Goal: Information Seeking & Learning: Find specific fact

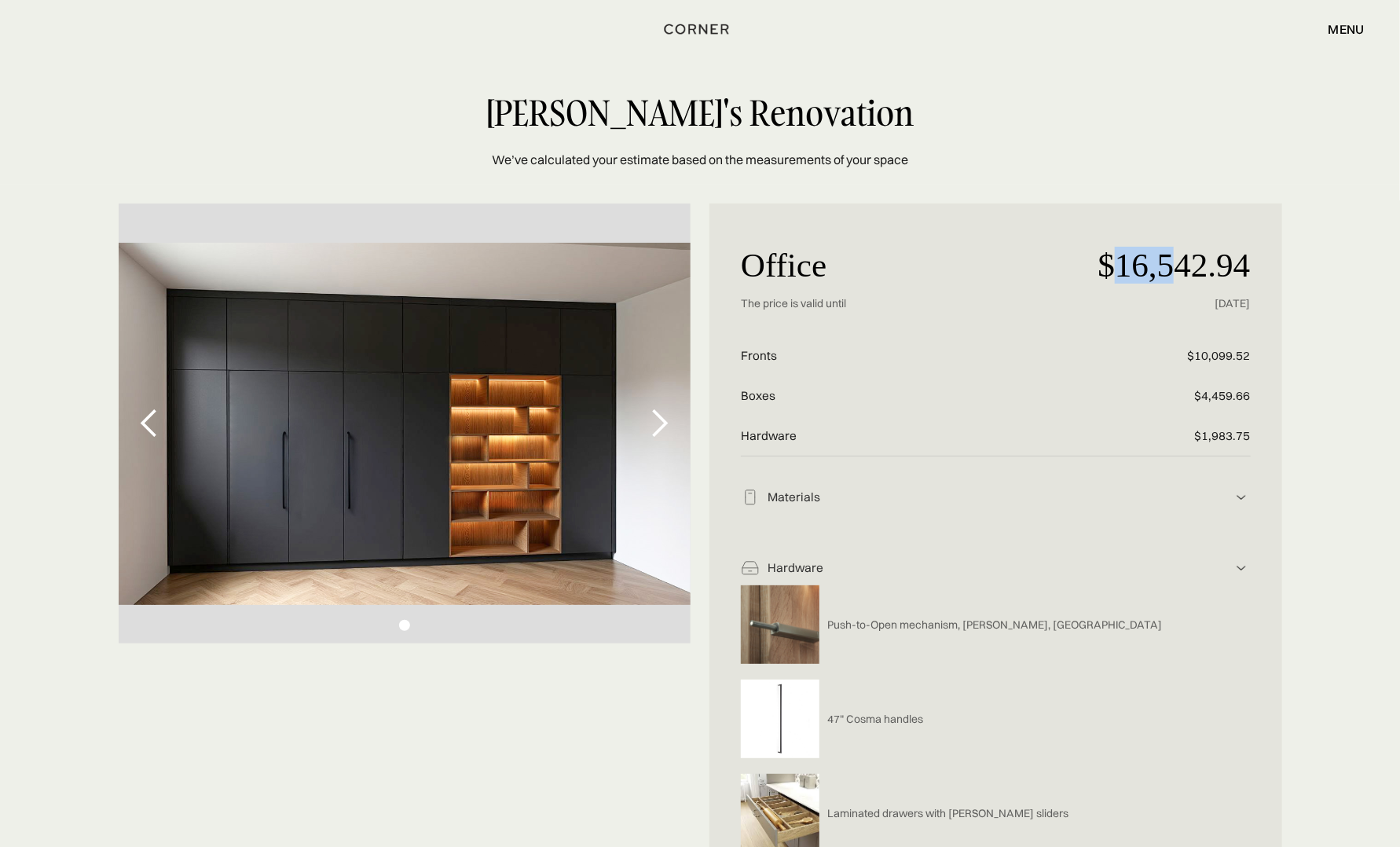
drag, startPoint x: 1108, startPoint y: 263, endPoint x: 1172, endPoint y: 267, distance: 64.1
click at [1172, 267] on p "$16,542.94" at bounding box center [1165, 265] width 170 height 60
drag, startPoint x: 1172, startPoint y: 267, endPoint x: 1106, endPoint y: 263, distance: 66.1
click at [1106, 263] on p "$16,542.94" at bounding box center [1165, 265] width 170 height 60
drag, startPoint x: 1106, startPoint y: 263, endPoint x: 1098, endPoint y: 264, distance: 8.1
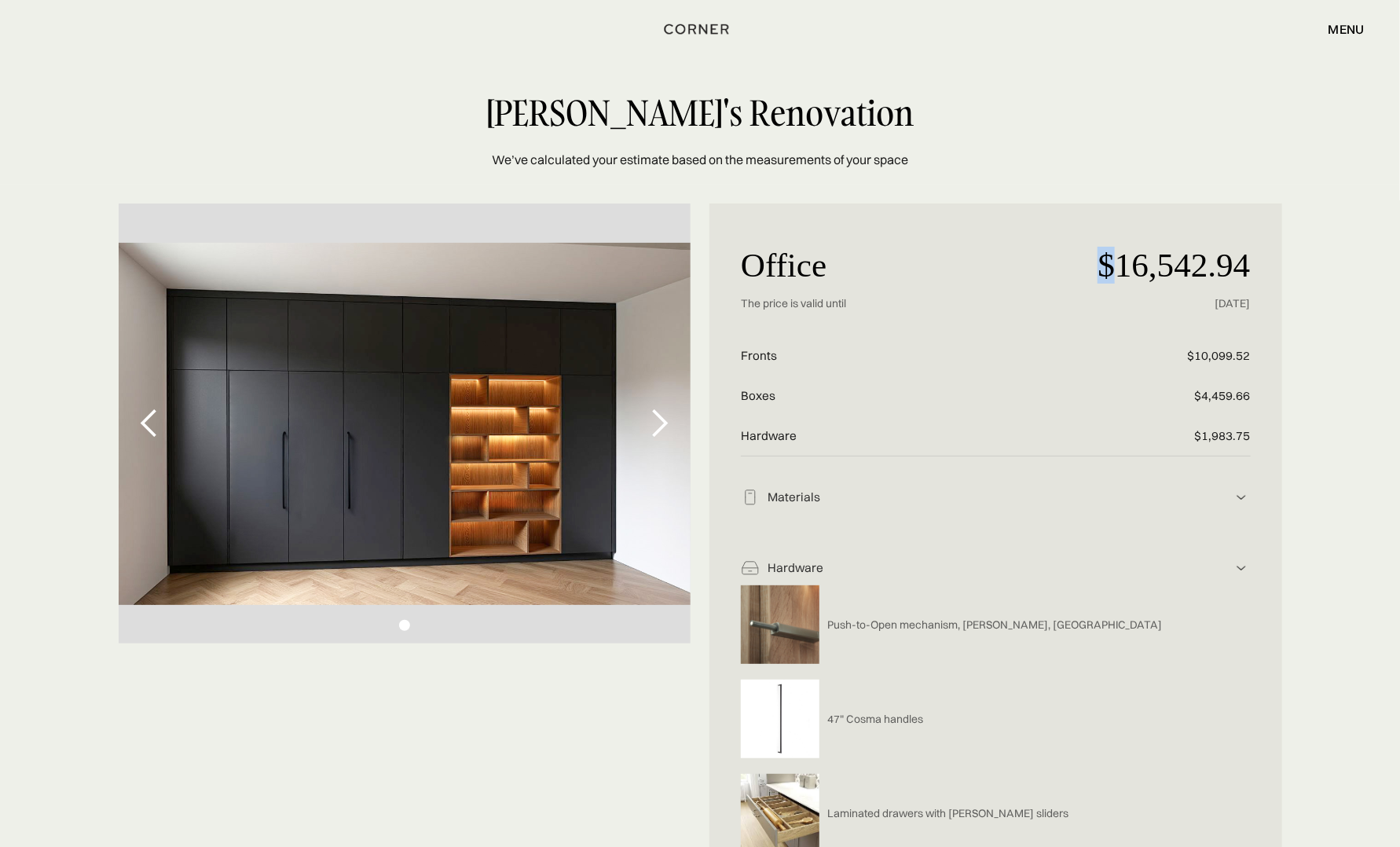
click at [1098, 264] on p "$16,542.94" at bounding box center [1165, 265] width 170 height 60
click at [1093, 266] on p "$16,542.94" at bounding box center [1165, 265] width 170 height 60
drag, startPoint x: 1101, startPoint y: 266, endPoint x: 1279, endPoint y: 276, distance: 178.3
click at [1279, 276] on div "Office $16,542.94 The price is valid until [DATE] Fronts $10,099.52 Boxes $4,45…" at bounding box center [996, 683] width 573 height 960
copy p "$16,542.94"
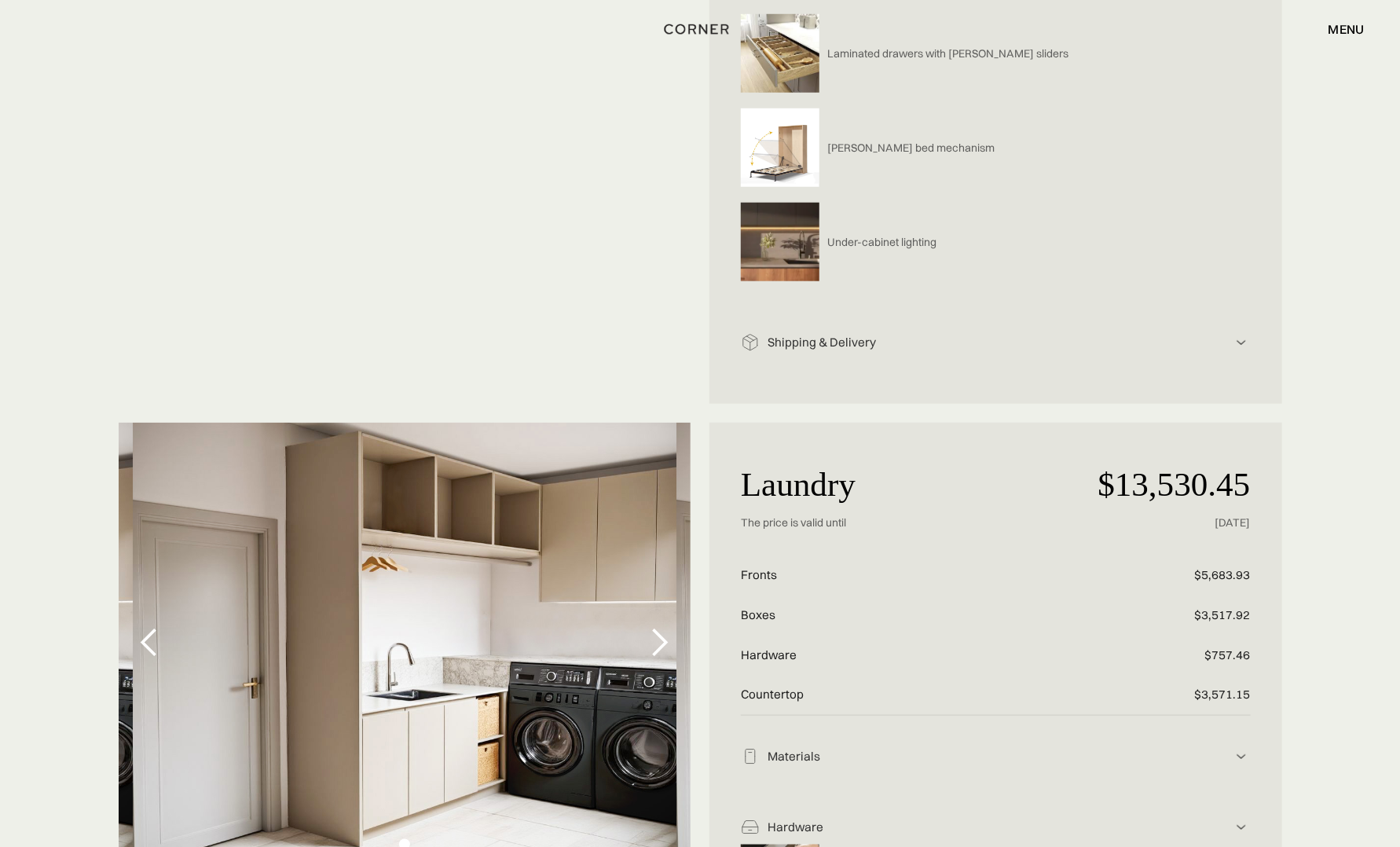
scroll to position [762, 0]
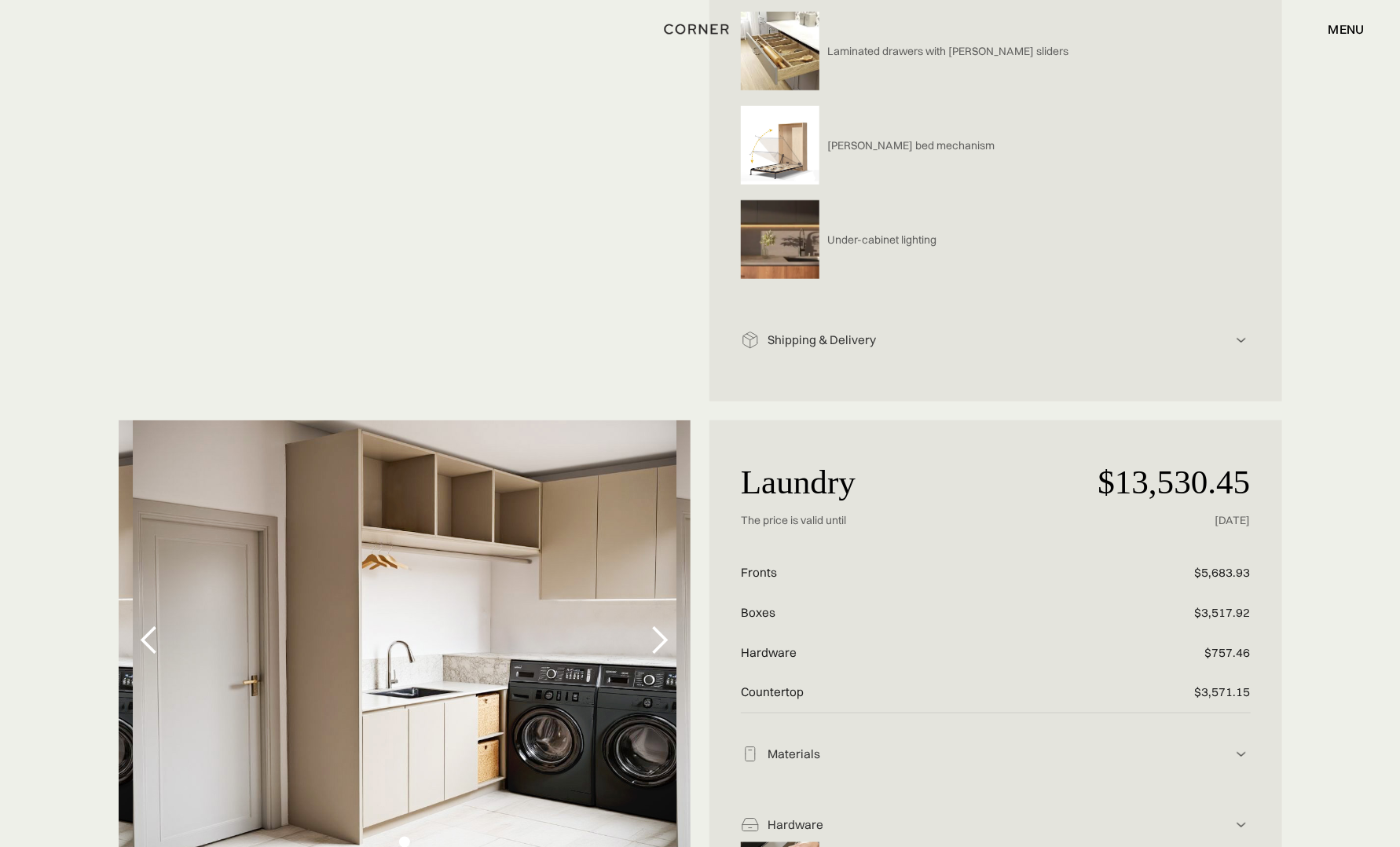
click at [1237, 335] on img at bounding box center [1241, 340] width 19 height 19
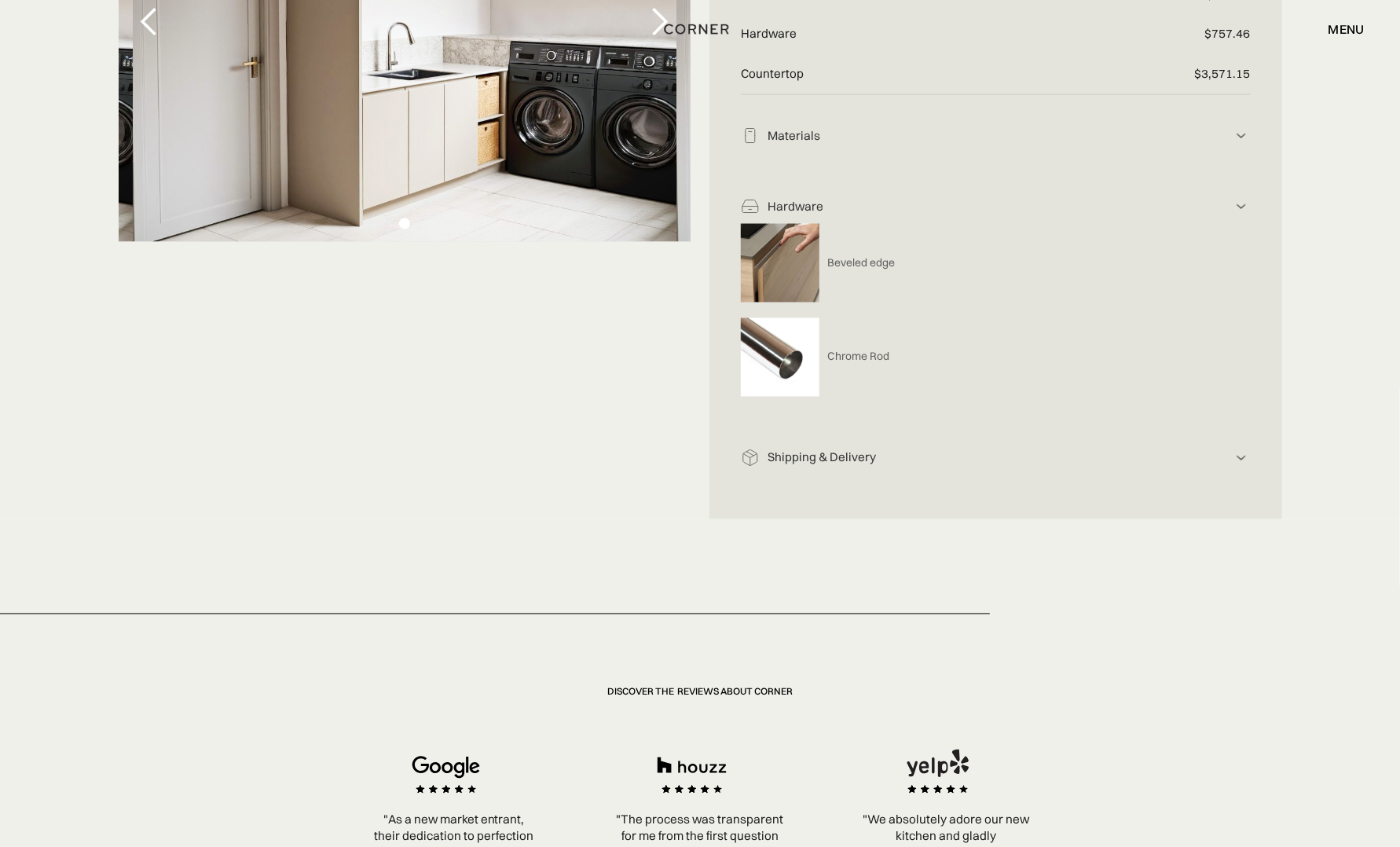
scroll to position [1412, 0]
click at [1238, 455] on img at bounding box center [1241, 457] width 19 height 19
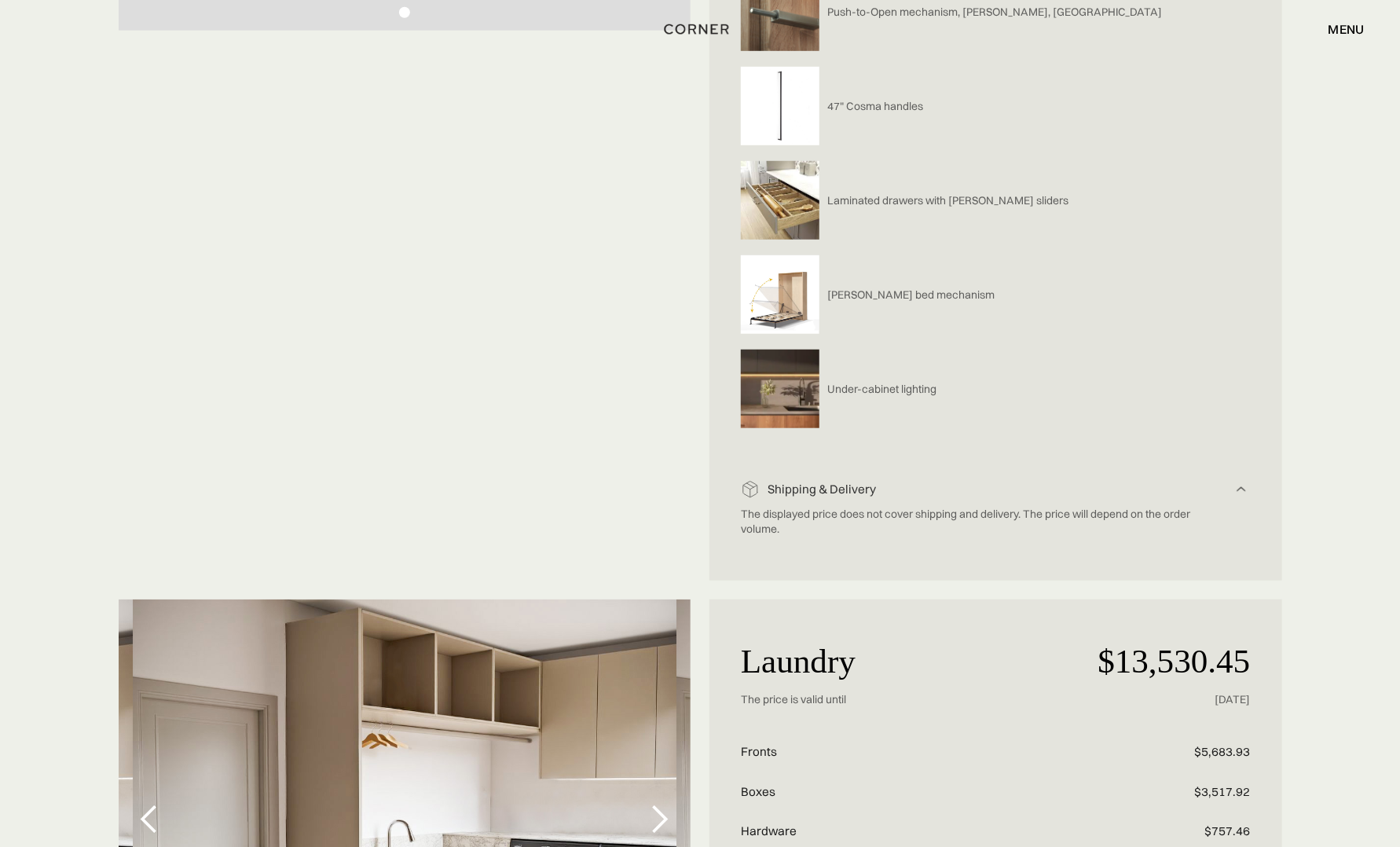
scroll to position [616, 0]
